Goal: Check status: Check status

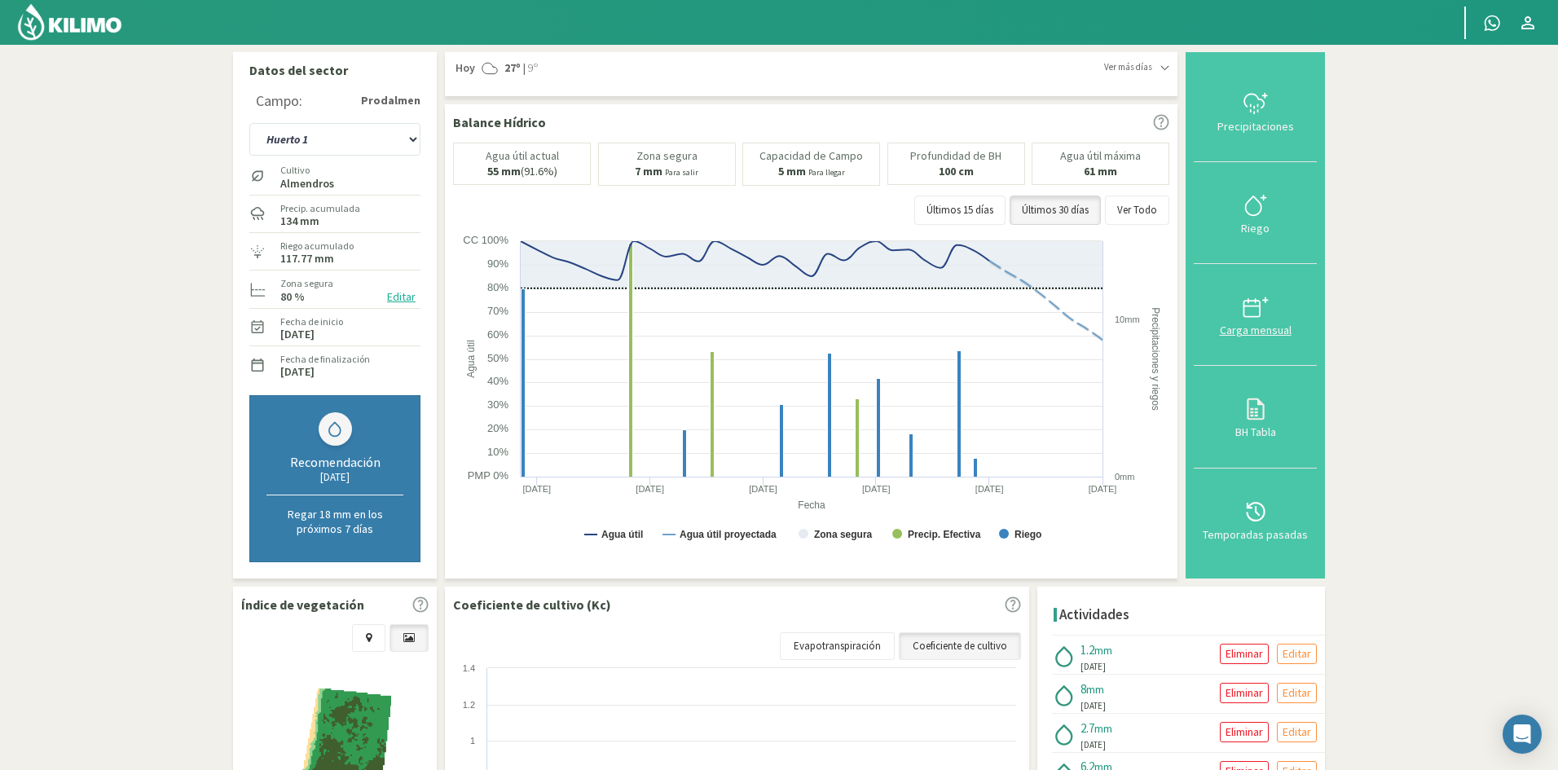
click at [1237, 312] on div at bounding box center [1255, 307] width 113 height 26
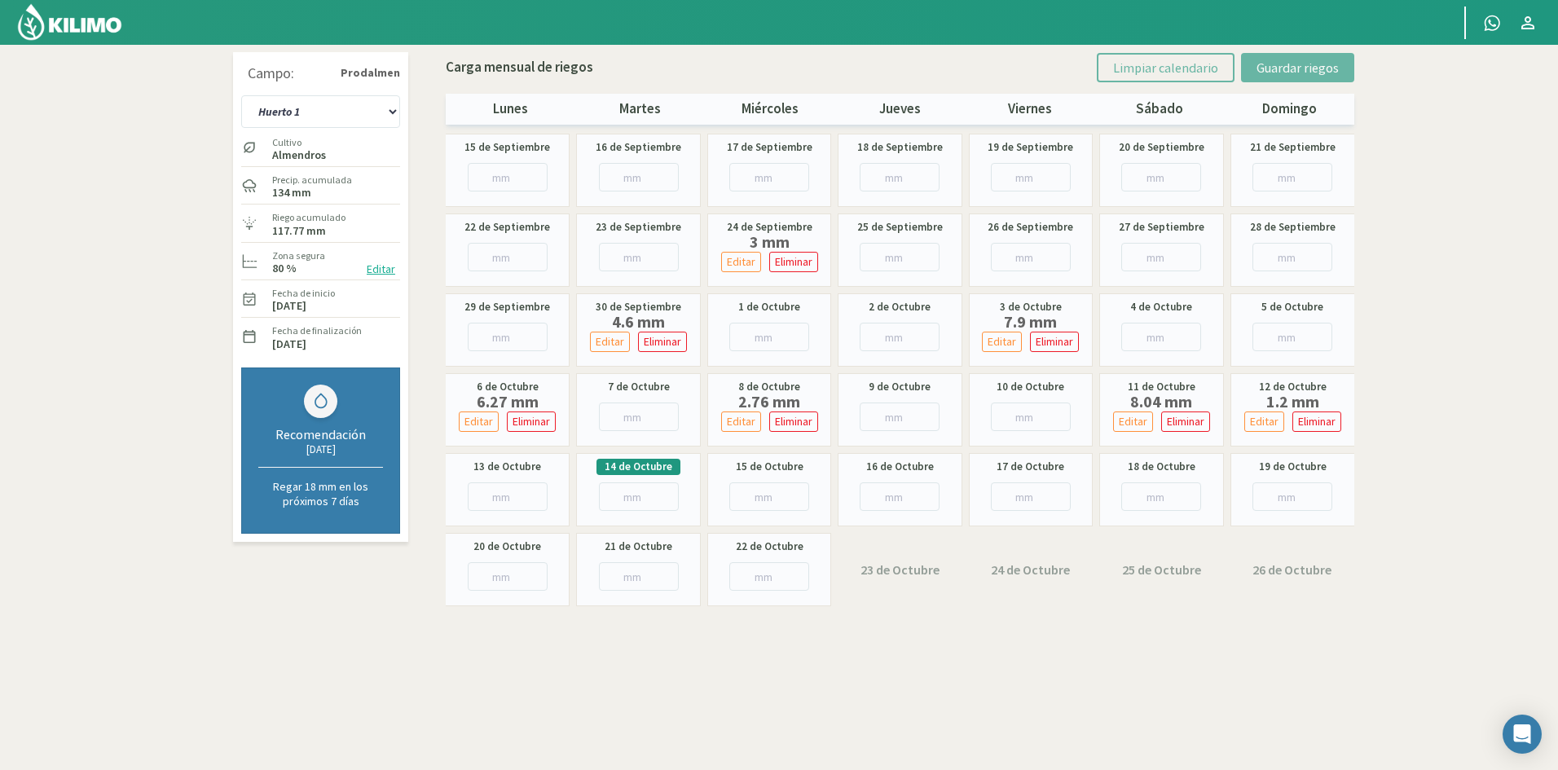
click at [1401, 343] on section "Campo: Prodalmen Huerto 1 Huerto 2 Huerto 3 Huerto 4 Huerto 5 Huerto 6 Huerto 7…" at bounding box center [779, 430] width 1558 height 770
click at [1409, 388] on section "Campo: Prodalmen Huerto 1 Huerto 2 Huerto 3 Huerto 4 Huerto 5 Huerto 6 Huerto 7…" at bounding box center [779, 430] width 1558 height 770
click at [1143, 631] on div "Campo: Prodalmen Huerto 1 Huerto 2 Huerto 3 Huerto 4 Huerto 5 Huerto 6 Huerto 7…" at bounding box center [779, 429] width 1108 height 771
click at [1492, 358] on section "Campo: Prodalmen Huerto 1 Huerto 2 Huerto 3 Huerto 4 Huerto 5 Huerto 6 Huerto 7…" at bounding box center [779, 430] width 1558 height 770
